Goal: Task Accomplishment & Management: Use online tool/utility

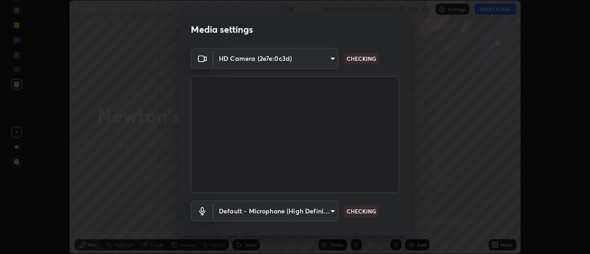
scroll to position [254, 590]
click at [312, 212] on body "Erase all [PERSON_NAME] Laws of Motion part-11 Recording WAS SCHEDULED TO START…" at bounding box center [295, 127] width 590 height 254
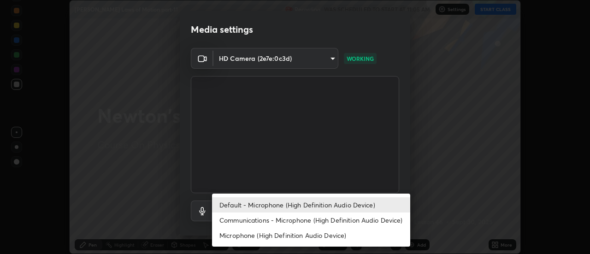
click at [296, 224] on li "Communications - Microphone (High Definition Audio Device)" at bounding box center [311, 219] width 198 height 15
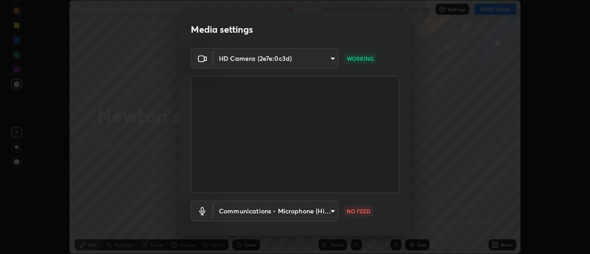
click at [297, 210] on body "Erase all [PERSON_NAME] Laws of Motion part-11 Recording WAS SCHEDULED TO START…" at bounding box center [295, 127] width 590 height 254
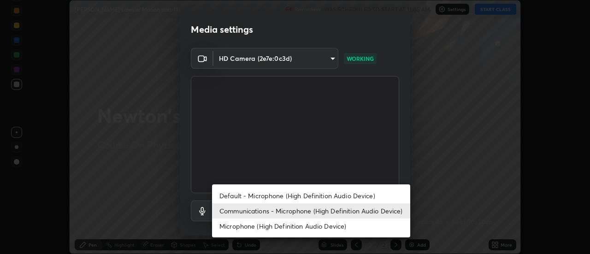
click at [290, 197] on li "Default - Microphone (High Definition Audio Device)" at bounding box center [311, 195] width 198 height 15
type input "default"
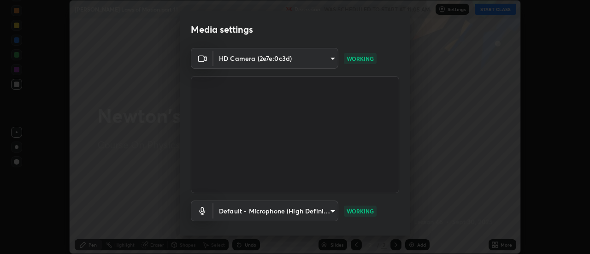
scroll to position [48, 0]
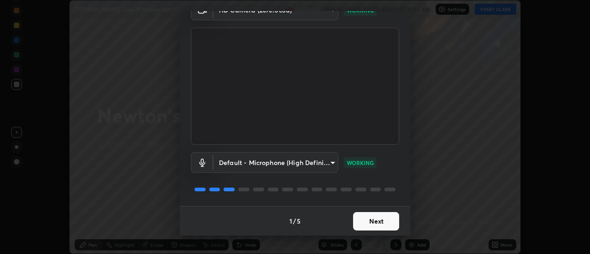
click at [362, 220] on button "Next" at bounding box center [376, 221] width 46 height 18
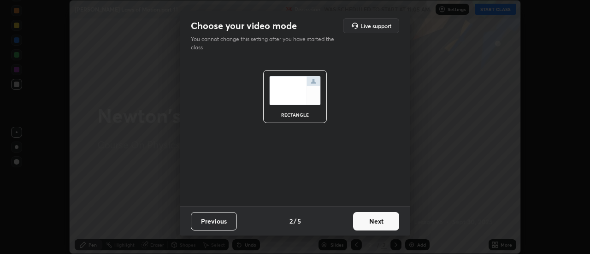
click at [364, 223] on button "Next" at bounding box center [376, 221] width 46 height 18
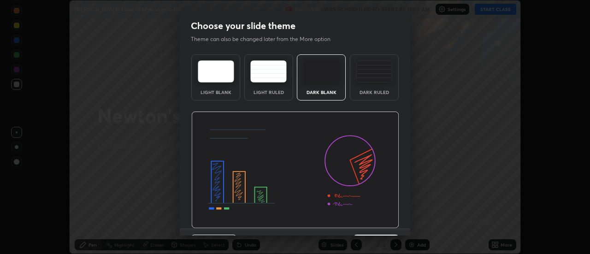
scroll to position [23, 0]
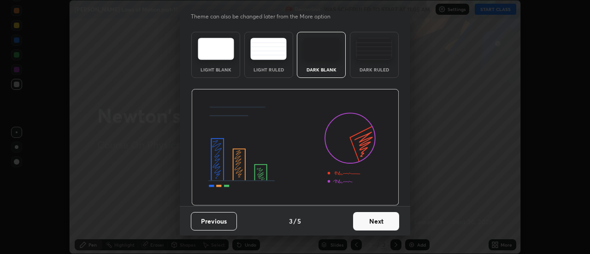
click at [368, 221] on button "Next" at bounding box center [376, 221] width 46 height 18
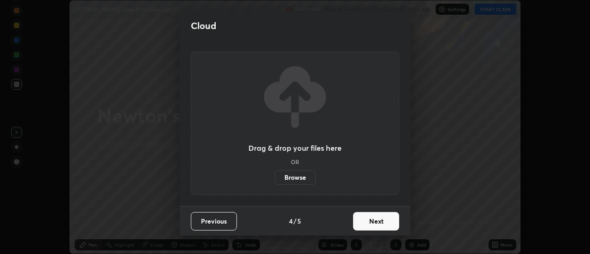
click at [368, 221] on button "Next" at bounding box center [376, 221] width 46 height 18
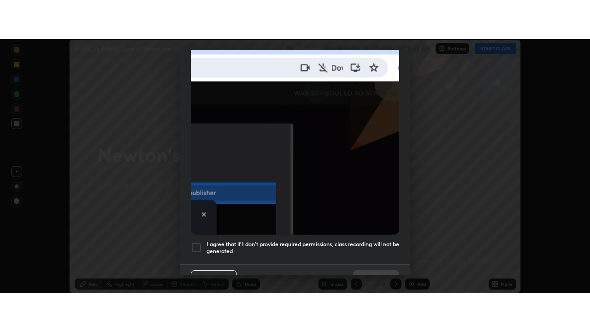
scroll to position [236, 0]
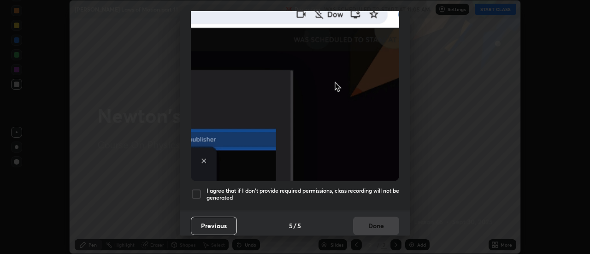
click at [328, 188] on h5 "I agree that if I don't provide required permissions, class recording will not …" at bounding box center [302, 194] width 193 height 14
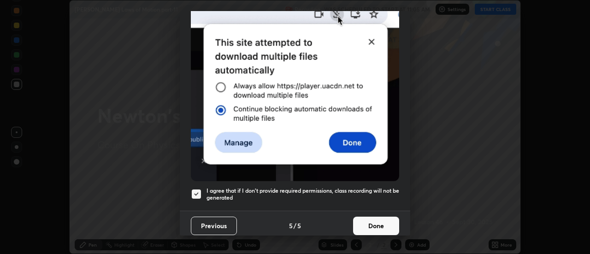
click at [373, 225] on button "Done" at bounding box center [376, 226] width 46 height 18
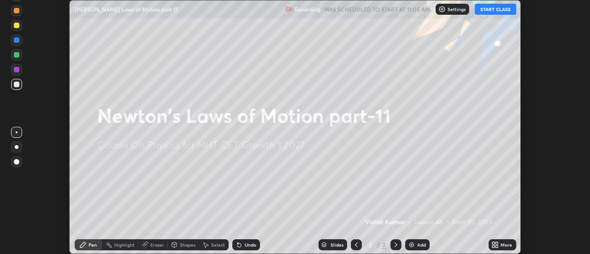
click at [505, 245] on div "More" at bounding box center [506, 244] width 12 height 5
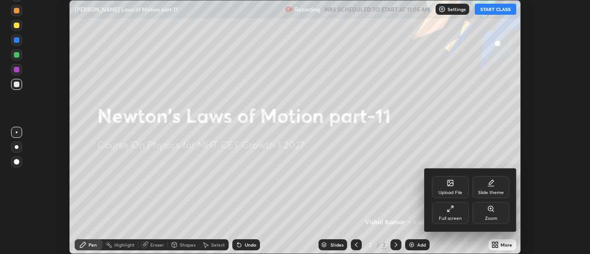
click at [455, 217] on div "Full screen" at bounding box center [450, 218] width 23 height 5
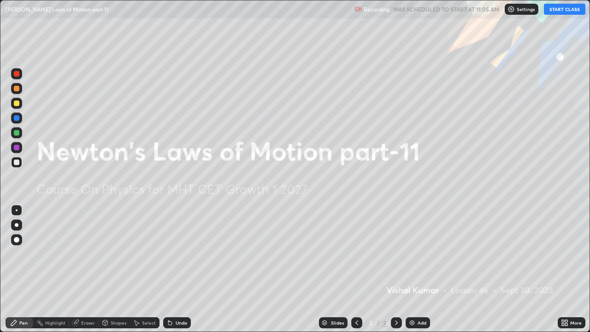
scroll to position [332, 590]
click at [555, 11] on button "START CLASS" at bounding box center [564, 9] width 41 height 11
click at [15, 104] on div at bounding box center [17, 103] width 6 height 6
click at [16, 225] on div at bounding box center [17, 225] width 4 height 4
click at [417, 253] on div "Add" at bounding box center [421, 322] width 9 height 5
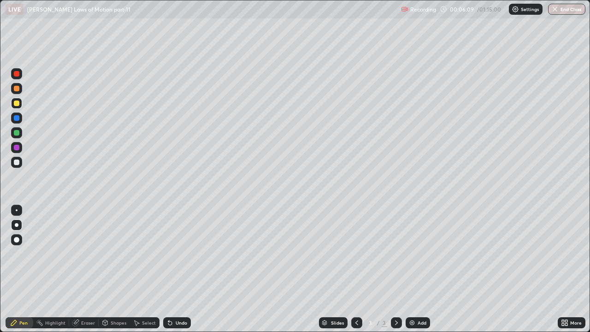
click at [14, 160] on div at bounding box center [16, 162] width 11 height 11
click at [16, 136] on div at bounding box center [16, 132] width 11 height 11
click at [14, 162] on div at bounding box center [17, 162] width 6 height 6
click at [178, 253] on div "Undo" at bounding box center [182, 322] width 12 height 5
click at [176, 253] on div "Undo" at bounding box center [182, 322] width 12 height 5
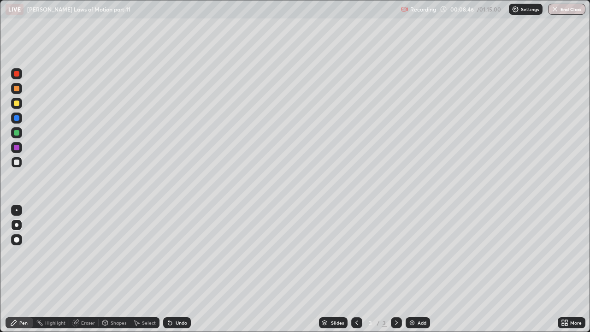
click at [81, 253] on div "Eraser" at bounding box center [88, 322] width 14 height 5
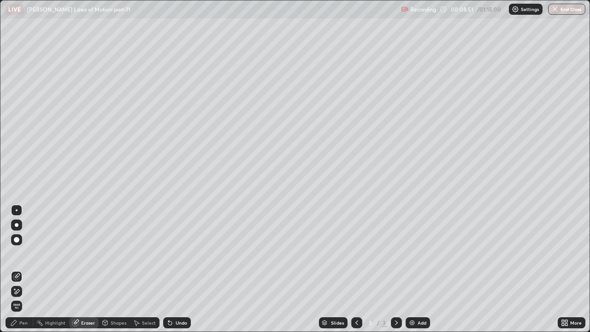
click at [16, 253] on div "Pen" at bounding box center [20, 322] width 28 height 11
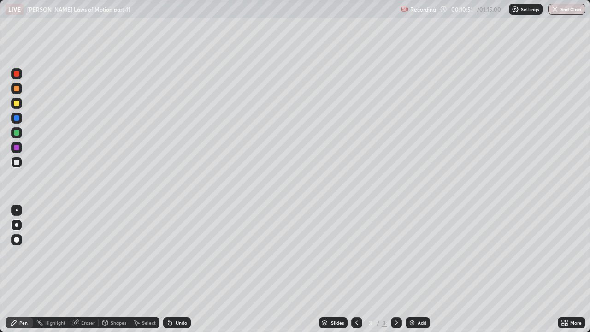
click at [419, 253] on div "Add" at bounding box center [417, 322] width 24 height 11
click at [16, 104] on div at bounding box center [17, 103] width 6 height 6
click at [180, 253] on div "Undo" at bounding box center [182, 322] width 12 height 5
click at [15, 73] on div at bounding box center [17, 74] width 6 height 6
click at [175, 253] on div "Undo" at bounding box center [177, 322] width 28 height 11
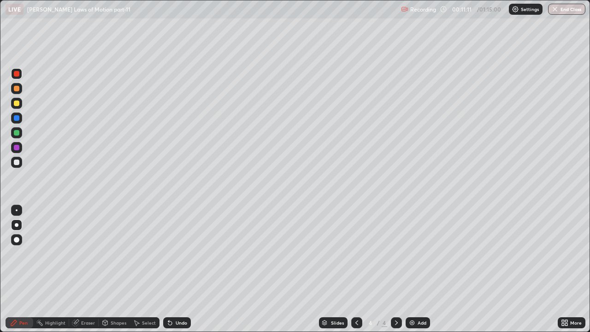
click at [16, 102] on div at bounding box center [17, 103] width 6 height 6
click at [17, 161] on div at bounding box center [17, 162] width 6 height 6
click at [176, 253] on div "Undo" at bounding box center [182, 322] width 12 height 5
click at [174, 253] on div "Undo" at bounding box center [177, 322] width 28 height 11
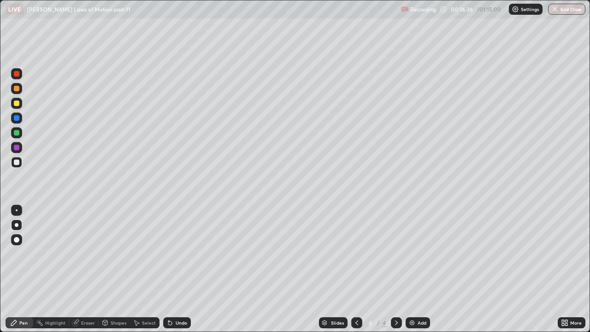
click at [172, 253] on icon at bounding box center [169, 322] width 7 height 7
click at [176, 253] on div "Undo" at bounding box center [182, 322] width 12 height 5
click at [422, 253] on div "Add" at bounding box center [421, 322] width 9 height 5
click at [15, 104] on div at bounding box center [17, 103] width 6 height 6
click at [173, 253] on div "Undo" at bounding box center [177, 322] width 28 height 11
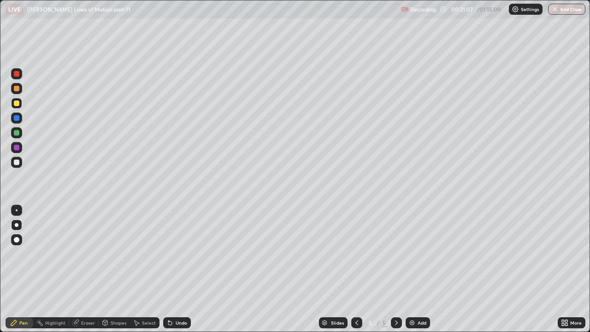
click at [14, 163] on div at bounding box center [17, 162] width 6 height 6
click at [356, 253] on icon at bounding box center [356, 322] width 7 height 7
click at [172, 253] on div "Undo" at bounding box center [177, 322] width 28 height 11
click at [174, 253] on div "Undo" at bounding box center [177, 322] width 28 height 11
click at [176, 253] on div "Undo" at bounding box center [177, 322] width 28 height 11
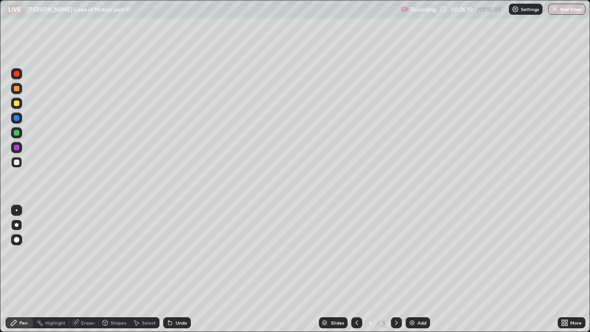
click at [176, 253] on div "Undo" at bounding box center [182, 322] width 12 height 5
click at [174, 253] on div "Undo" at bounding box center [177, 322] width 28 height 11
click at [169, 253] on icon at bounding box center [170, 323] width 4 height 4
click at [172, 253] on icon at bounding box center [169, 322] width 7 height 7
click at [395, 253] on icon at bounding box center [396, 322] width 7 height 7
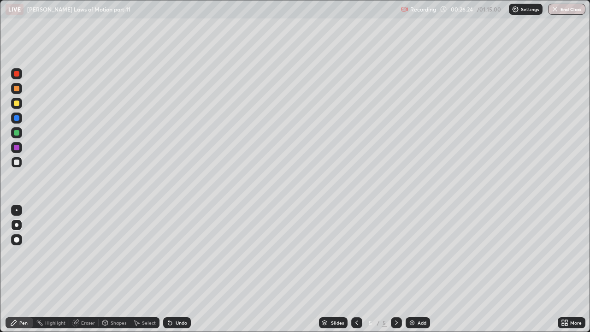
click at [17, 134] on div at bounding box center [17, 133] width 6 height 6
click at [179, 253] on div "Undo" at bounding box center [182, 322] width 12 height 5
click at [177, 253] on div "Undo" at bounding box center [182, 322] width 12 height 5
click at [415, 253] on img at bounding box center [411, 322] width 7 height 7
click at [17, 102] on div at bounding box center [17, 103] width 6 height 6
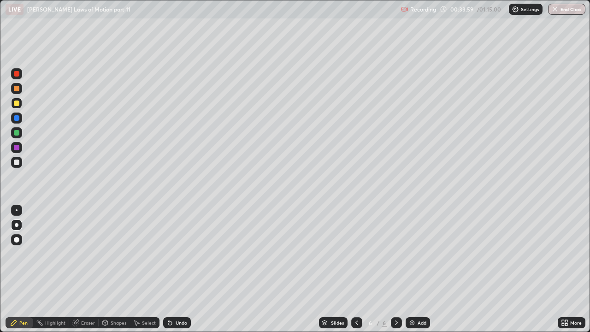
click at [176, 253] on div "Undo" at bounding box center [182, 322] width 12 height 5
click at [174, 253] on div "Undo" at bounding box center [177, 322] width 28 height 11
click at [176, 253] on div "Undo" at bounding box center [182, 322] width 12 height 5
click at [14, 161] on div at bounding box center [17, 162] width 6 height 6
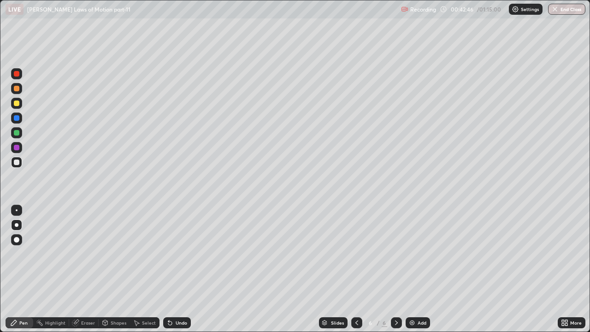
click at [423, 253] on div "Add" at bounding box center [417, 322] width 24 height 11
click at [18, 100] on div at bounding box center [17, 103] width 6 height 6
click at [16, 163] on div at bounding box center [17, 162] width 6 height 6
click at [178, 253] on div "Undo" at bounding box center [182, 322] width 12 height 5
click at [416, 253] on div "Add" at bounding box center [417, 322] width 24 height 11
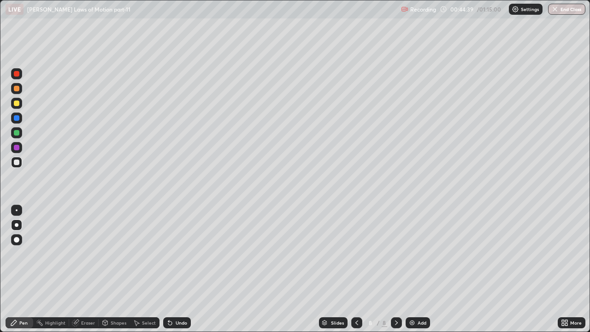
click at [20, 103] on div at bounding box center [16, 103] width 11 height 11
click at [18, 91] on div at bounding box center [16, 88] width 11 height 11
click at [18, 163] on div at bounding box center [17, 162] width 6 height 6
click at [181, 253] on div "Undo" at bounding box center [182, 322] width 12 height 5
click at [419, 253] on div "Add" at bounding box center [421, 322] width 9 height 5
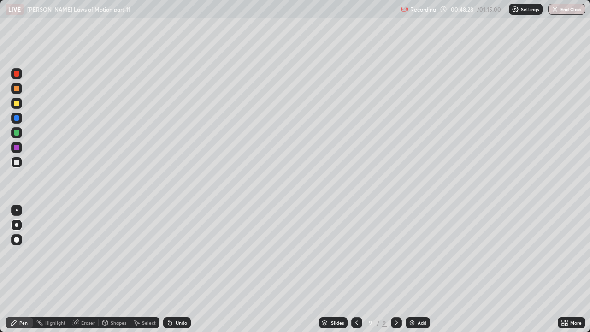
click at [12, 105] on div at bounding box center [16, 103] width 11 height 11
click at [356, 253] on icon at bounding box center [356, 322] width 7 height 7
click at [395, 253] on icon at bounding box center [396, 322] width 7 height 7
click at [15, 162] on div at bounding box center [17, 162] width 6 height 6
click at [355, 253] on icon at bounding box center [356, 322] width 7 height 7
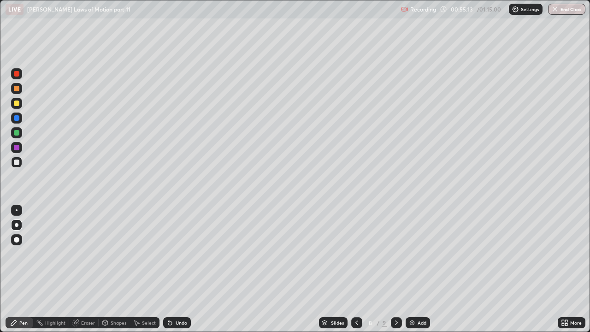
click at [356, 253] on icon at bounding box center [356, 322] width 7 height 7
click at [85, 253] on div "Eraser" at bounding box center [88, 322] width 14 height 5
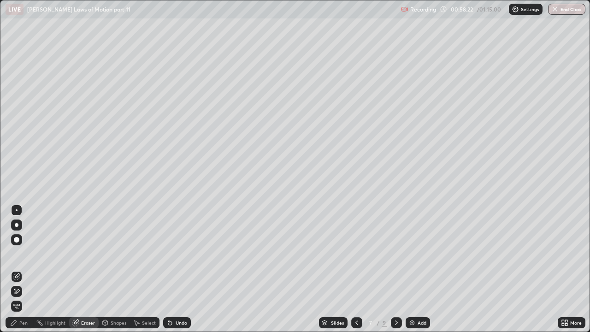
click at [16, 240] on div at bounding box center [17, 240] width 6 height 6
click at [18, 253] on div "Pen" at bounding box center [20, 322] width 28 height 11
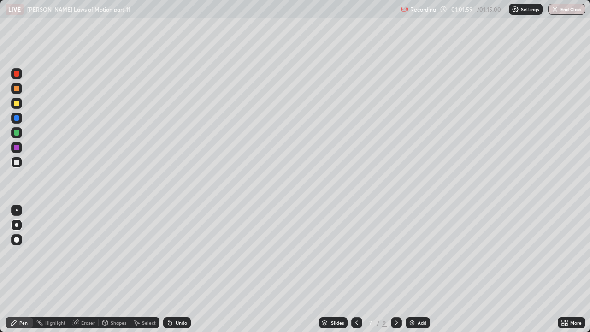
click at [178, 253] on div "Undo" at bounding box center [182, 322] width 12 height 5
click at [177, 253] on div "Undo" at bounding box center [182, 322] width 12 height 5
click at [176, 253] on div "Undo" at bounding box center [182, 322] width 12 height 5
click at [85, 253] on div "Eraser" at bounding box center [88, 322] width 14 height 5
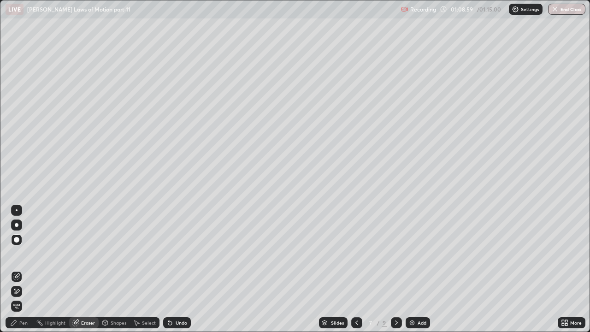
click at [20, 253] on div "Pen" at bounding box center [23, 322] width 8 height 5
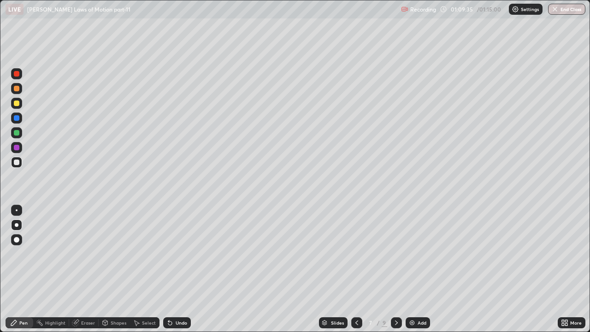
click at [88, 253] on div "Eraser" at bounding box center [88, 322] width 14 height 5
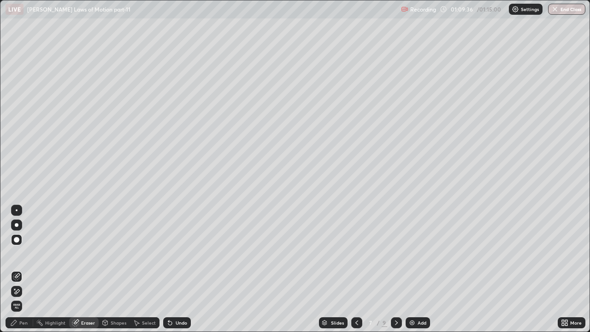
click at [15, 253] on icon at bounding box center [13, 322] width 7 height 7
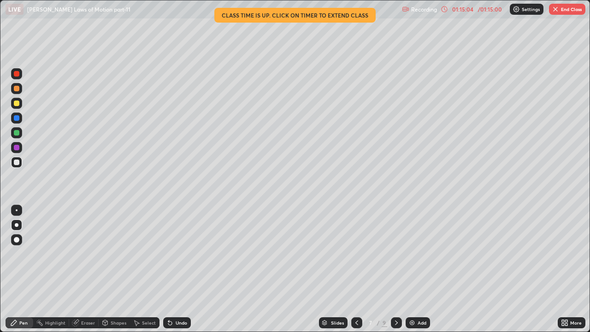
click at [82, 253] on div "Eraser" at bounding box center [88, 322] width 14 height 5
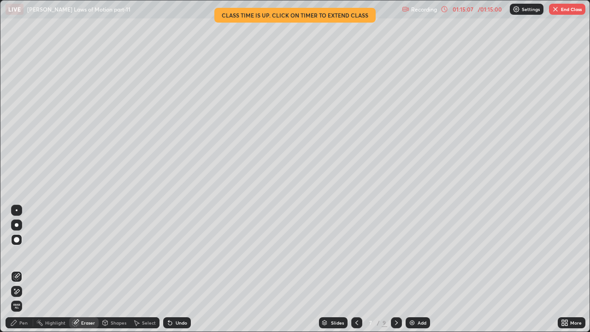
click at [14, 253] on icon at bounding box center [13, 322] width 7 height 7
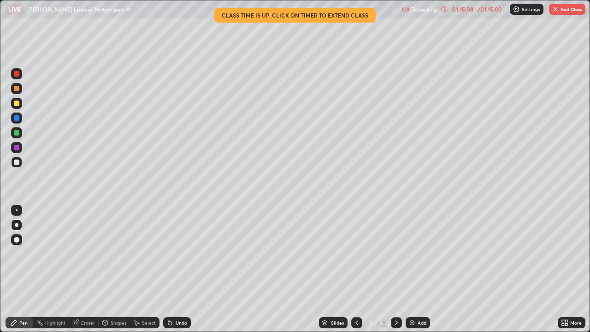
click at [13, 253] on div "Pen" at bounding box center [20, 322] width 28 height 11
click at [559, 10] on button "End Class" at bounding box center [567, 9] width 36 height 11
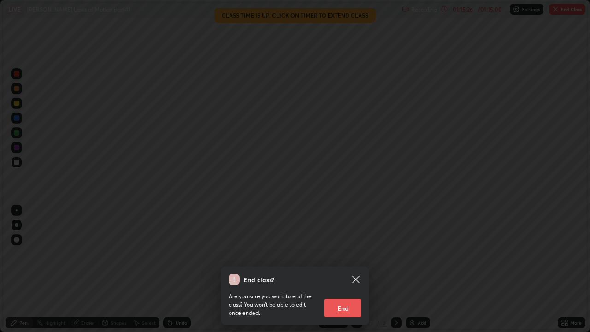
click at [344, 253] on button "End" at bounding box center [342, 308] width 37 height 18
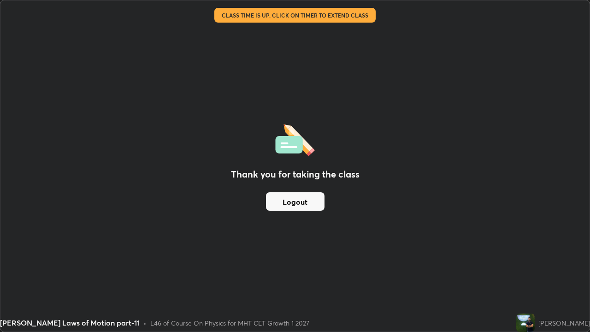
click at [303, 198] on button "Logout" at bounding box center [295, 201] width 59 height 18
